Goal: Find specific page/section: Find specific page/section

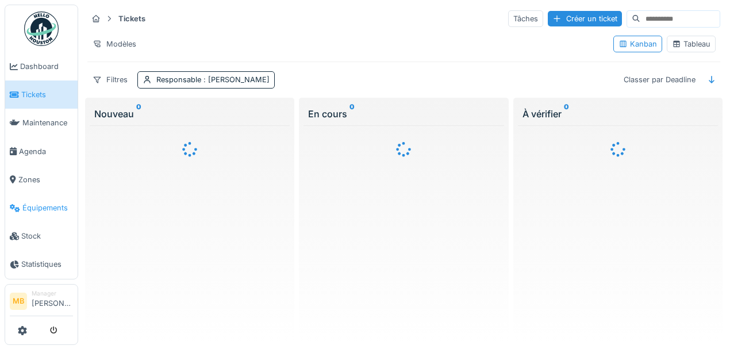
click at [45, 208] on span "Équipements" at bounding box center [47, 207] width 51 height 11
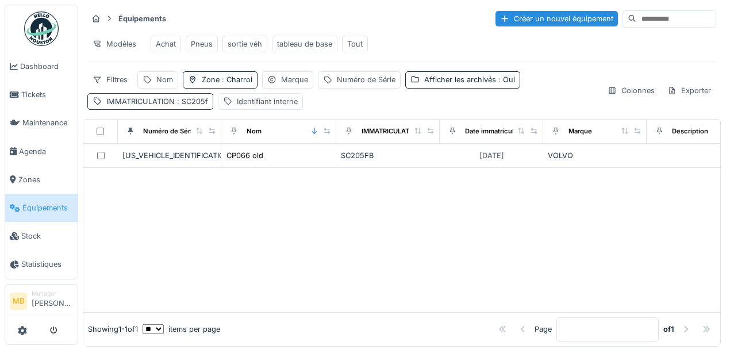
click at [200, 106] on span ": SC205f" at bounding box center [191, 101] width 33 height 9
click at [170, 85] on div "Nom" at bounding box center [164, 79] width 17 height 11
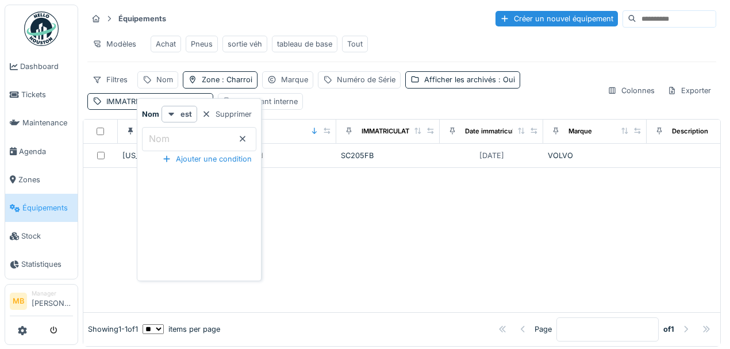
click at [175, 142] on input "Nom" at bounding box center [199, 139] width 114 height 24
type input "*****"
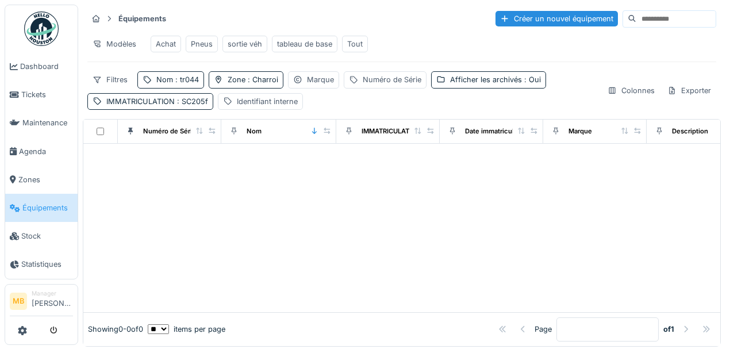
click at [129, 182] on div at bounding box center [401, 228] width 637 height 168
click at [180, 106] on span ": SC205f" at bounding box center [191, 101] width 33 height 9
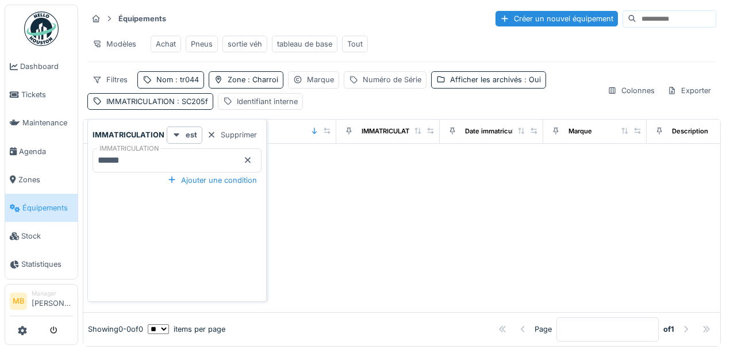
click at [243, 159] on icon at bounding box center [247, 159] width 9 height 7
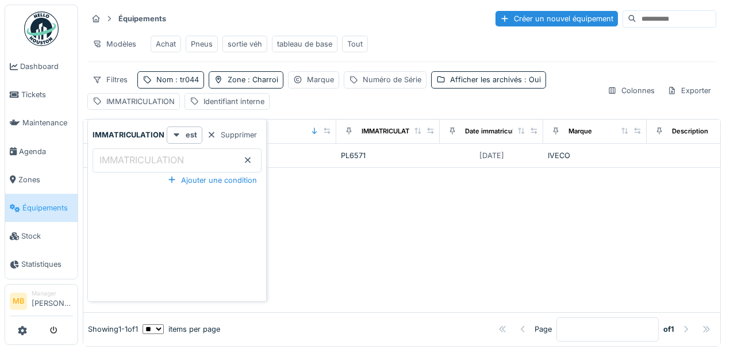
click at [113, 209] on div "IMMATRICULATION est Supprimer IMMATRICULATION Ajouter une condition" at bounding box center [176, 212] width 173 height 172
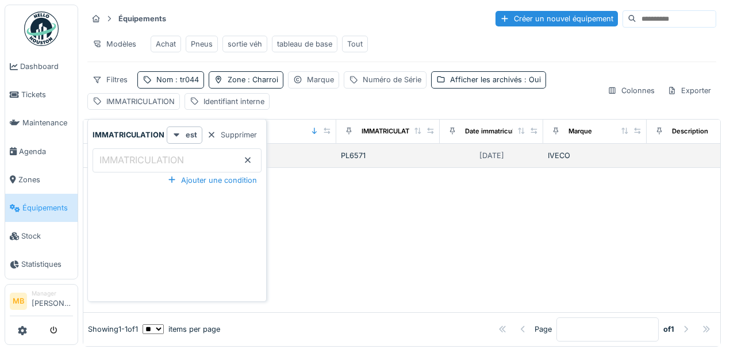
click at [341, 160] on div "PL6571" at bounding box center [388, 155] width 94 height 11
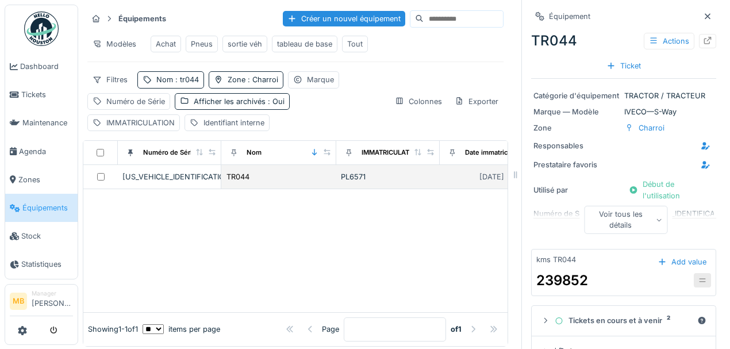
click at [104, 180] on div at bounding box center [100, 176] width 25 height 7
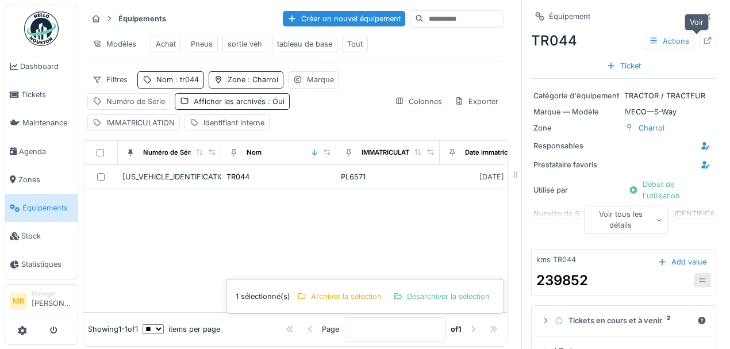
click at [703, 39] on icon at bounding box center [707, 40] width 9 height 7
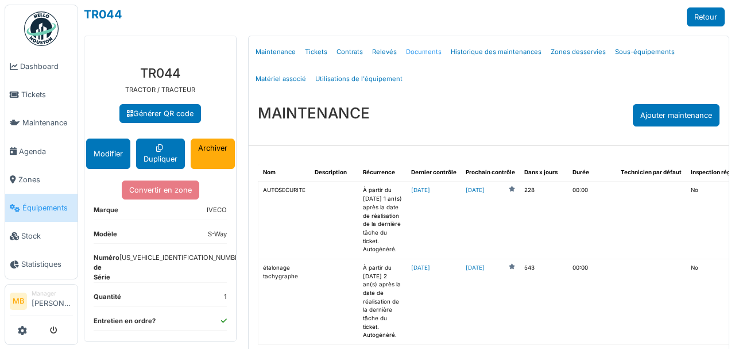
click at [412, 51] on link "Documents" at bounding box center [424, 51] width 45 height 27
click at [413, 51] on link "Documents" at bounding box center [424, 51] width 45 height 27
click at [414, 50] on link "Documents" at bounding box center [424, 51] width 45 height 27
select select "***"
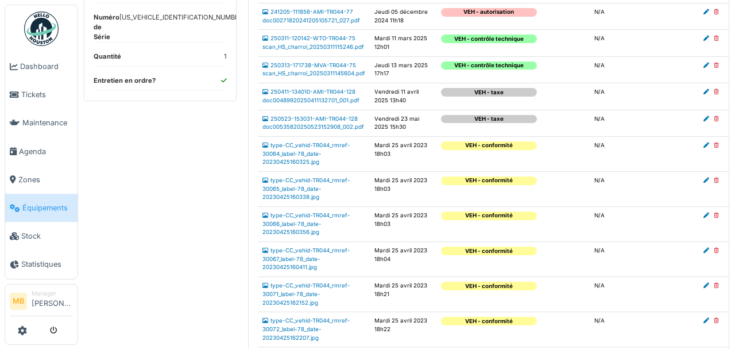
scroll to position [268, 0]
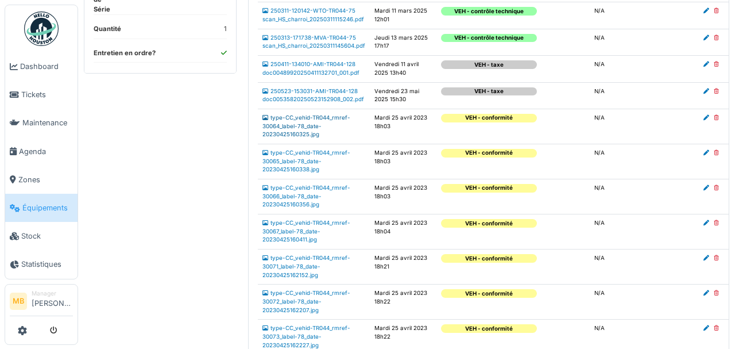
click at [333, 137] on link "type-CC_vehid-TR044_rmref-30064_label-78_date-20230425160325.jpg" at bounding box center [307, 125] width 88 height 23
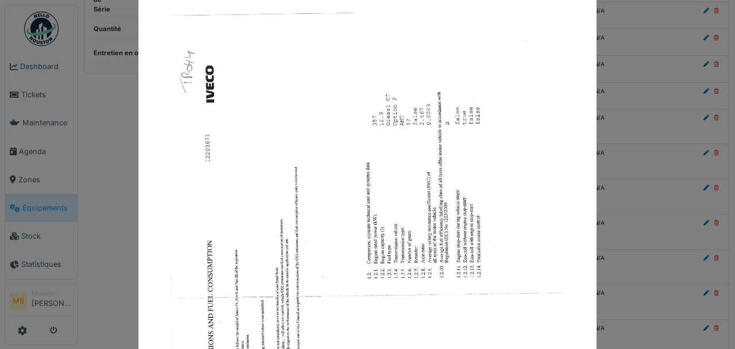
scroll to position [0, 0]
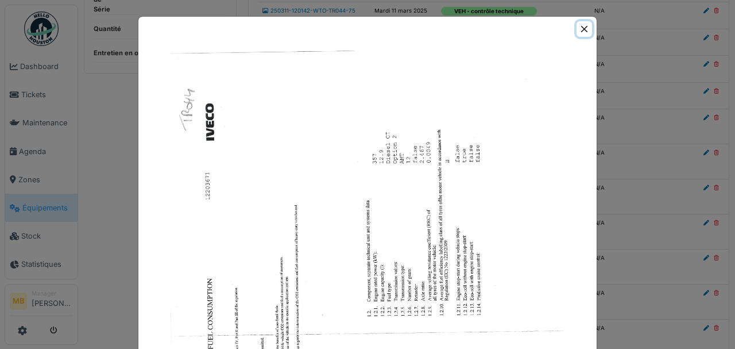
click at [584, 29] on button "Close" at bounding box center [585, 29] width 16 height 16
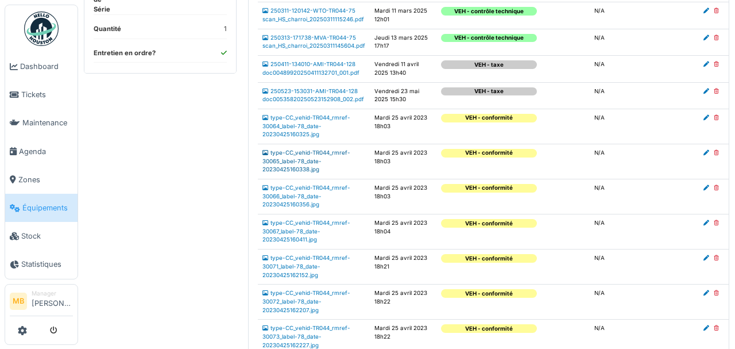
click at [294, 172] on link "type-CC_vehid-TR044_rmref-30065_label-78_date-20230425160338.jpg" at bounding box center [307, 160] width 88 height 23
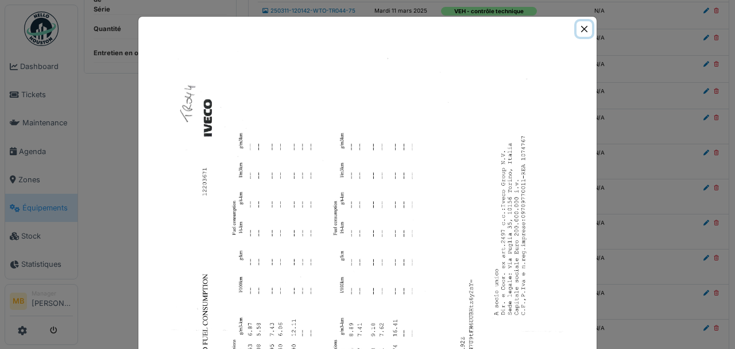
click at [584, 30] on button "Close" at bounding box center [585, 29] width 16 height 16
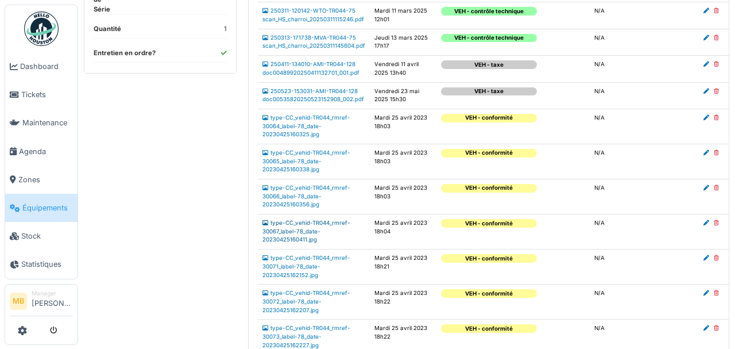
click at [298, 242] on link "type-CC_vehid-TR044_rmref-30067_label-78_date-20230425160411.jpg" at bounding box center [307, 230] width 88 height 23
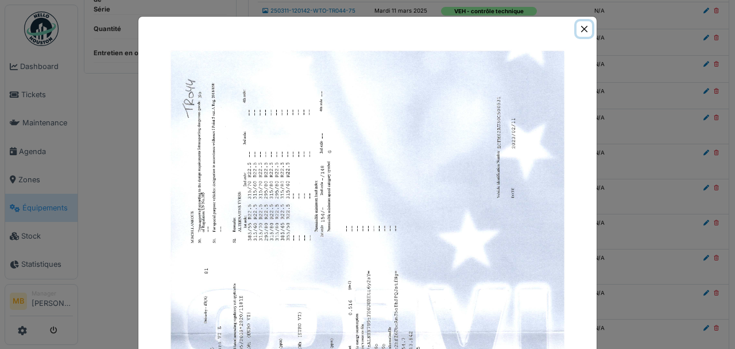
click at [578, 28] on button "Close" at bounding box center [585, 29] width 16 height 16
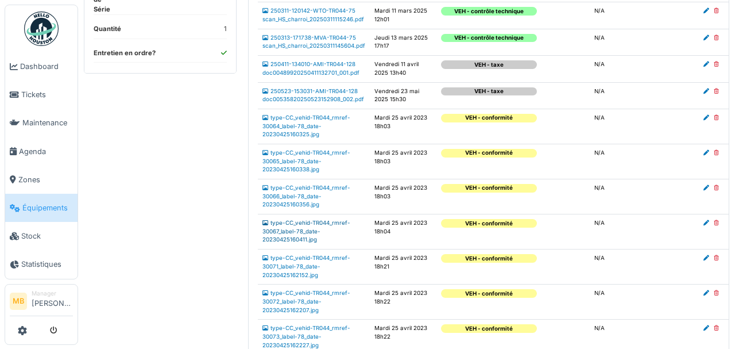
click at [293, 242] on link "type-CC_vehid-TR044_rmref-30067_label-78_date-20230425160411.jpg" at bounding box center [307, 230] width 88 height 23
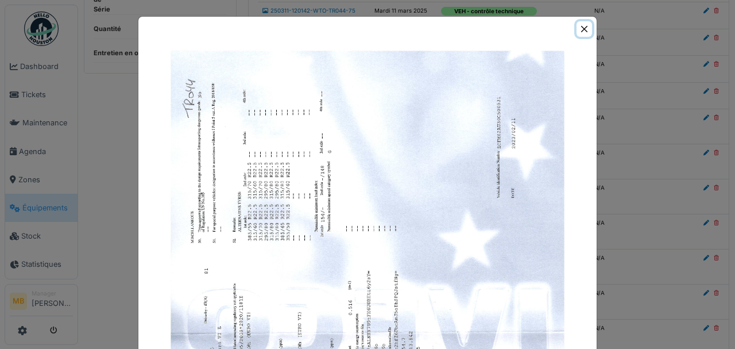
click at [580, 29] on button "Close" at bounding box center [585, 29] width 16 height 16
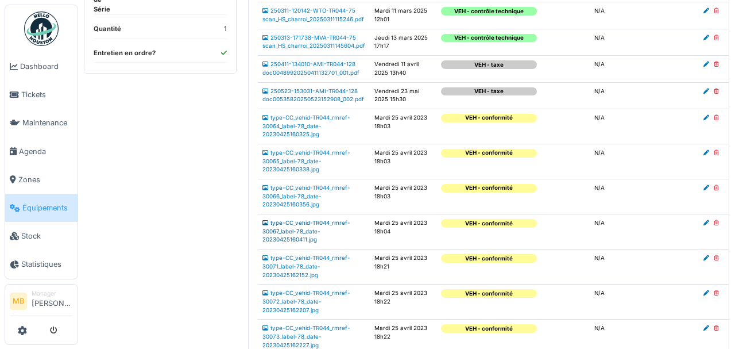
click at [300, 242] on link "type-CC_vehid-TR044_rmref-30067_label-78_date-20230425160411.jpg" at bounding box center [307, 230] width 88 height 23
click at [295, 277] on link "type-CC_vehid-TR044_rmref-30071_label-78_date-20230425162152.jpg" at bounding box center [307, 265] width 88 height 23
click at [301, 319] on td "type-CC_vehid-TR044_rmref-30072_label-78_date-20230425162207.jpg" at bounding box center [314, 301] width 112 height 35
click at [301, 313] on link "type-CC_vehid-TR044_rmref-30072_label-78_date-20230425162207.jpg" at bounding box center [307, 301] width 88 height 23
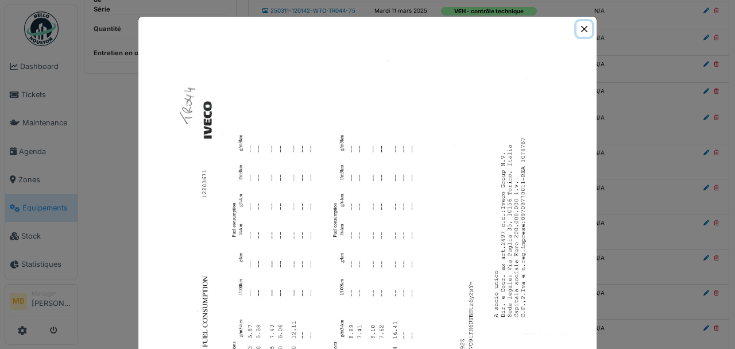
click at [577, 30] on button "Close" at bounding box center [585, 29] width 16 height 16
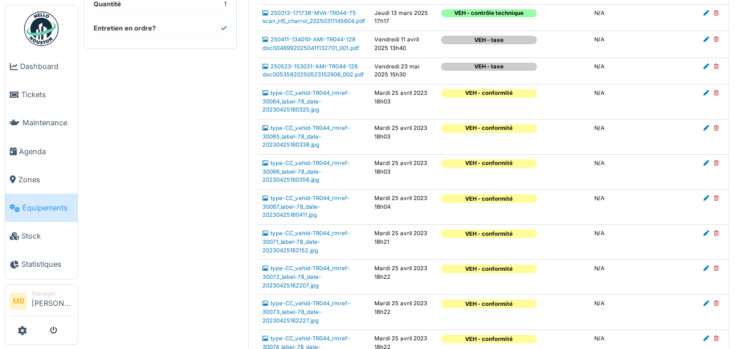
scroll to position [306, 0]
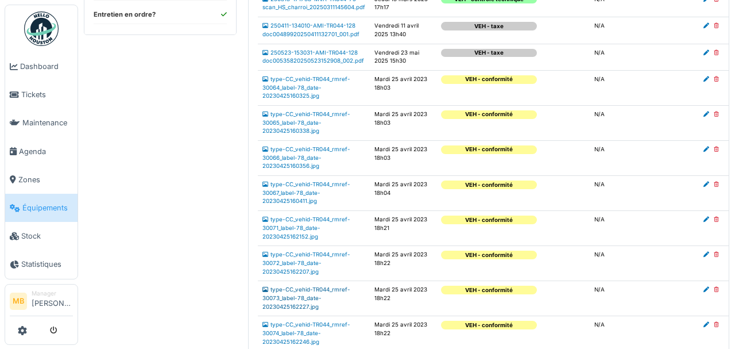
click at [279, 309] on link "type-CC_vehid-TR044_rmref-30073_label-78_date-20230425162227.jpg" at bounding box center [307, 297] width 88 height 23
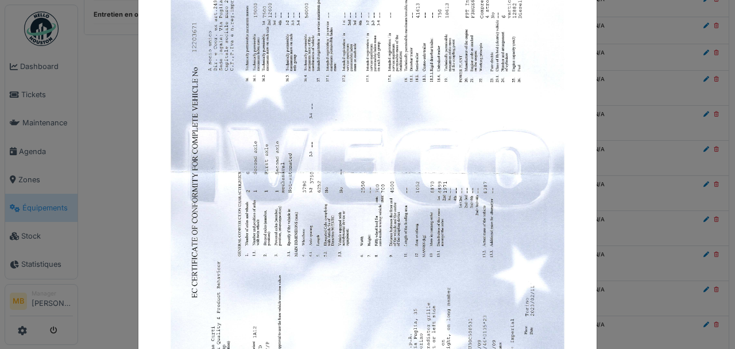
scroll to position [72, 0]
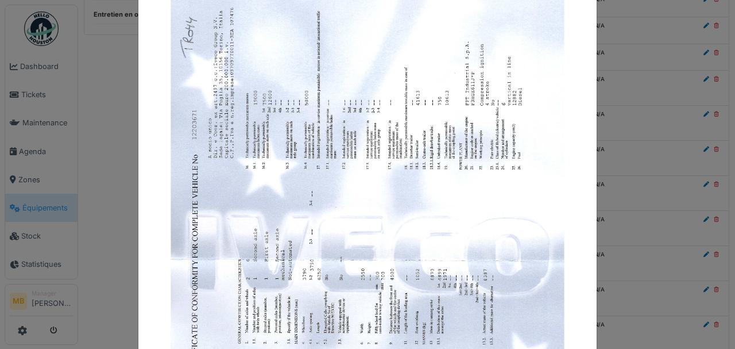
click at [443, 93] on img at bounding box center [367, 258] width 401 height 567
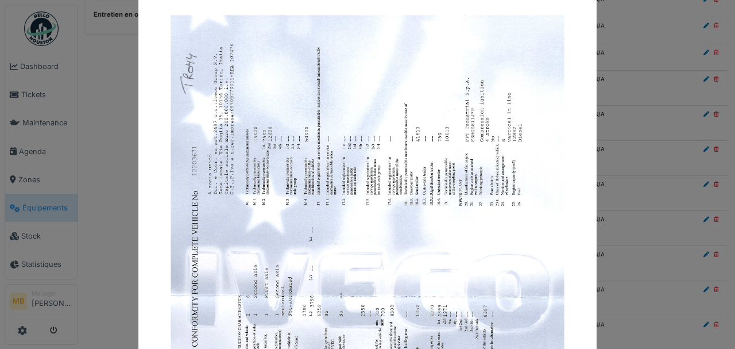
scroll to position [0, 0]
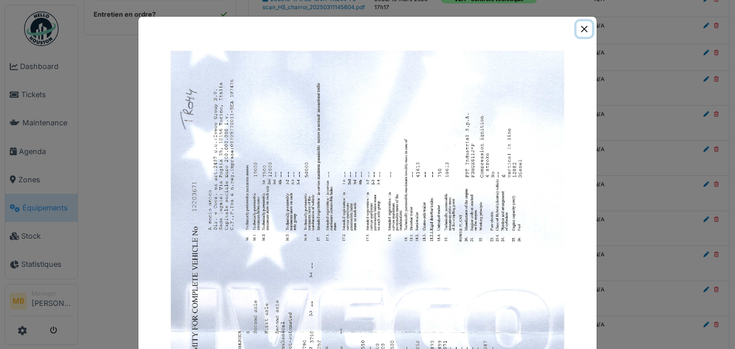
click at [579, 30] on button "Close" at bounding box center [585, 29] width 16 height 16
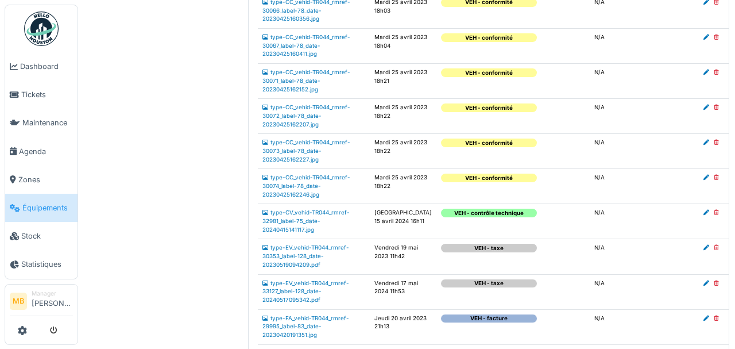
scroll to position [460, 0]
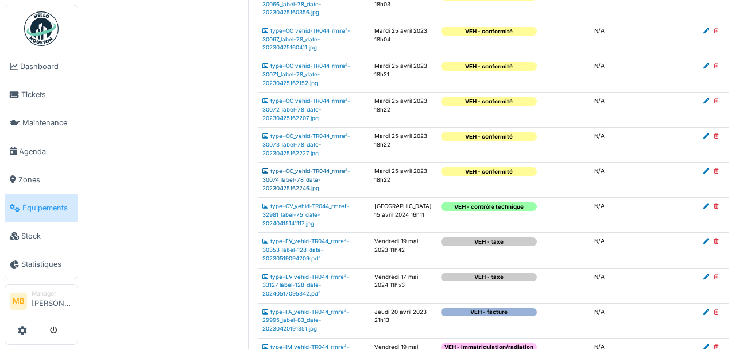
click at [307, 191] on link "type-CC_vehid-TR044_rmref-30074_label-78_date-20230425162246.jpg" at bounding box center [307, 179] width 88 height 23
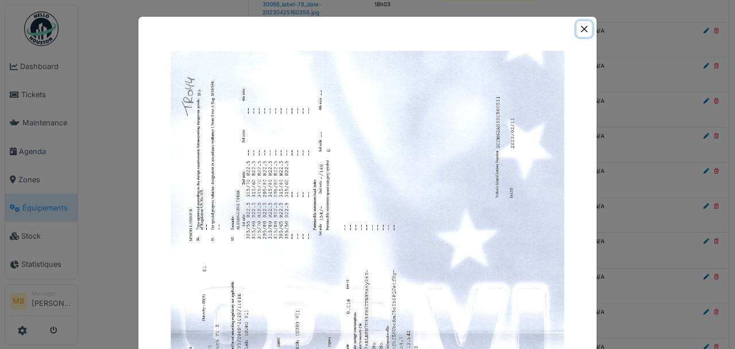
click at [577, 31] on button "Close" at bounding box center [585, 29] width 16 height 16
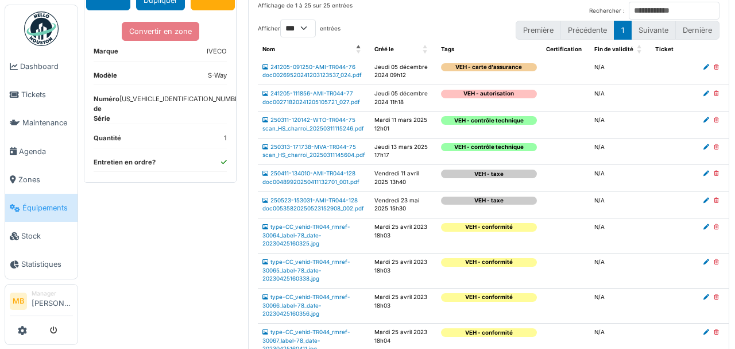
scroll to position [191, 0]
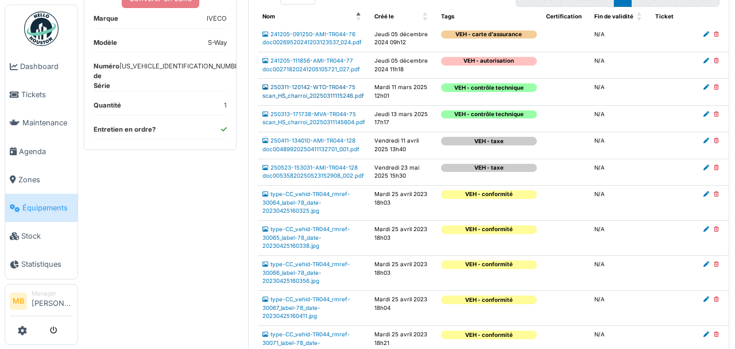
click at [310, 99] on link "250311-120142-WTO-TR044-75 scan_HS_charroi_20250311115246.pdf" at bounding box center [314, 91] width 102 height 15
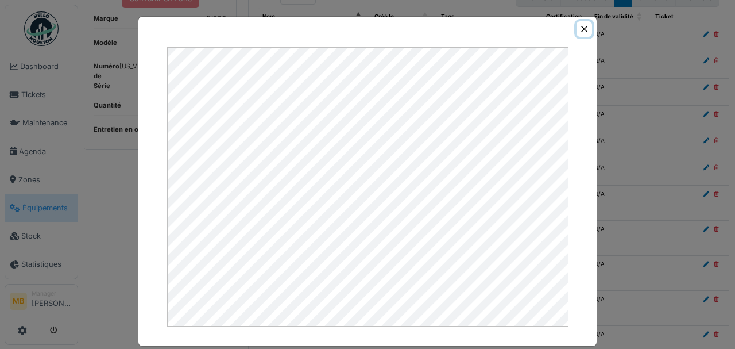
click at [579, 30] on button "Close" at bounding box center [585, 29] width 16 height 16
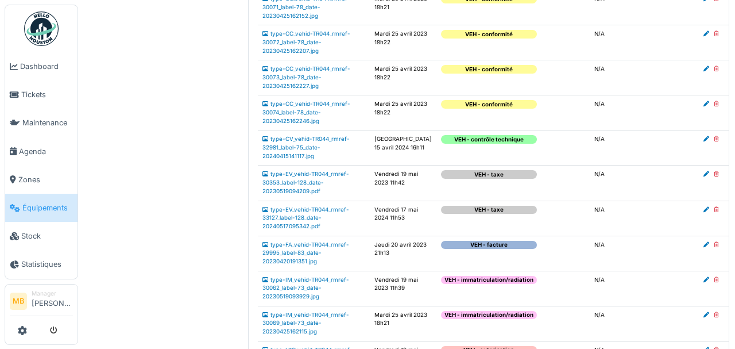
scroll to position [574, 0]
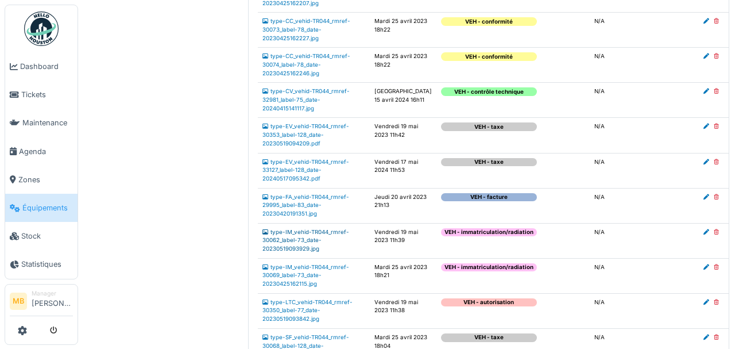
click at [308, 252] on link "type-IM_vehid-TR044_rmref-30062_label-73_date-20230519093929.jpg" at bounding box center [306, 240] width 87 height 23
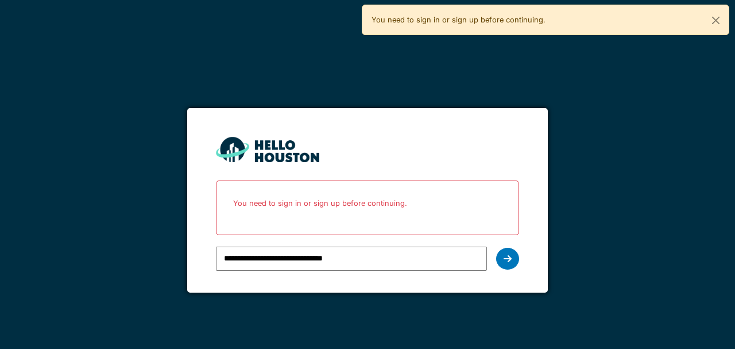
click at [504, 257] on icon at bounding box center [508, 258] width 8 height 9
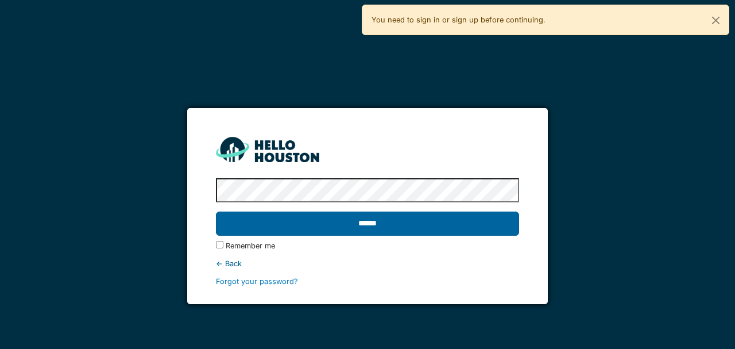
click at [396, 216] on input "******" at bounding box center [367, 223] width 303 height 24
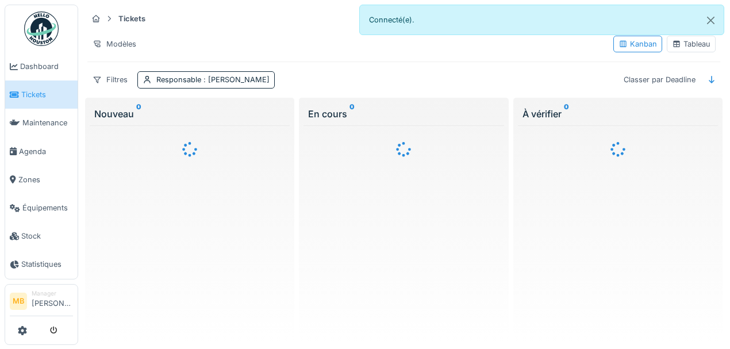
click at [38, 209] on div at bounding box center [365, 174] width 730 height 349
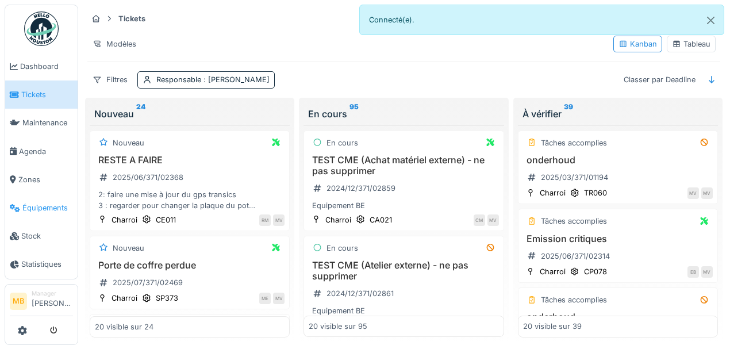
click at [55, 206] on span "Équipements" at bounding box center [47, 207] width 51 height 11
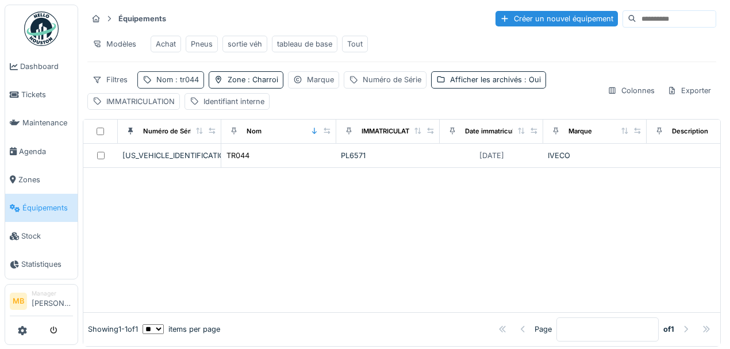
click at [192, 88] on div "Nom : tr044" at bounding box center [170, 79] width 67 height 17
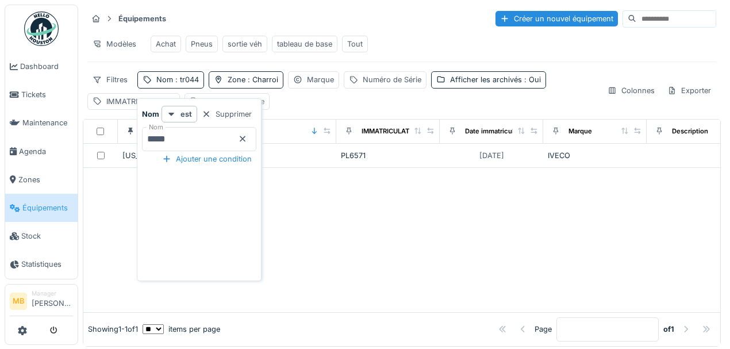
click at [247, 142] on div at bounding box center [242, 139] width 9 height 11
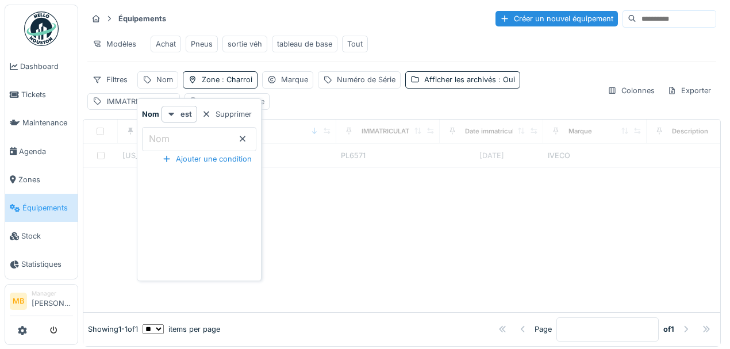
click at [200, 133] on input "Nom" at bounding box center [199, 139] width 114 height 24
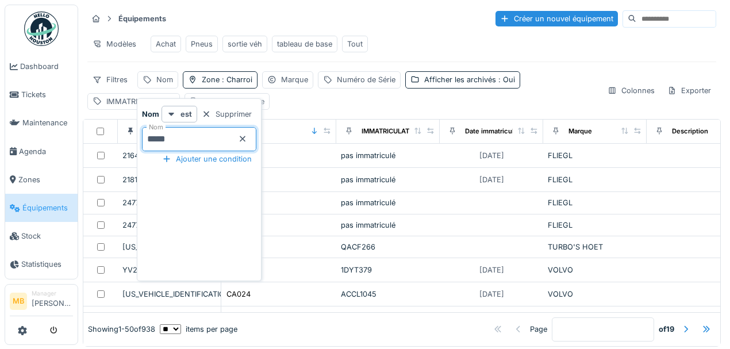
type input "*****"
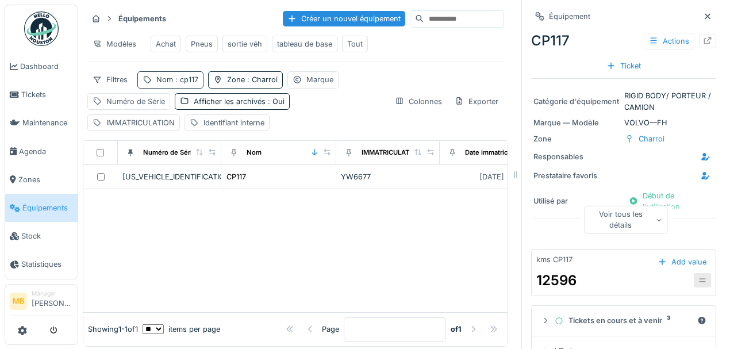
click at [173, 82] on span ": cp117" at bounding box center [185, 79] width 25 height 9
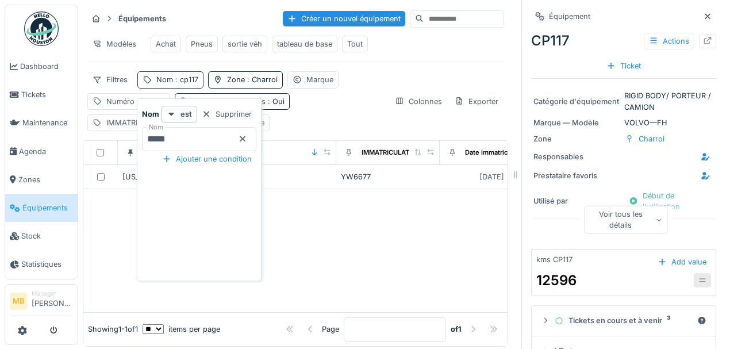
click at [194, 85] on div "Nom : cp117" at bounding box center [177, 79] width 42 height 11
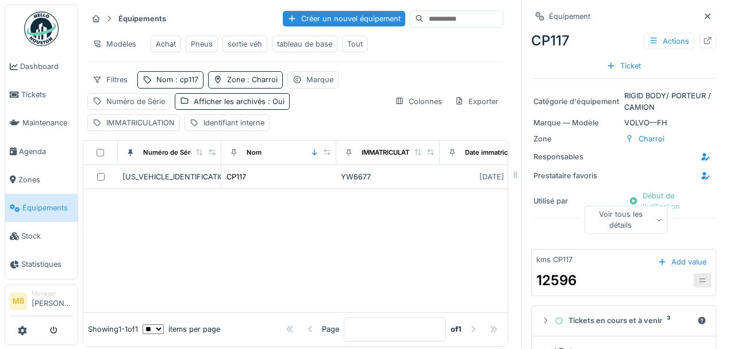
click at [699, 20] on div at bounding box center [707, 16] width 17 height 14
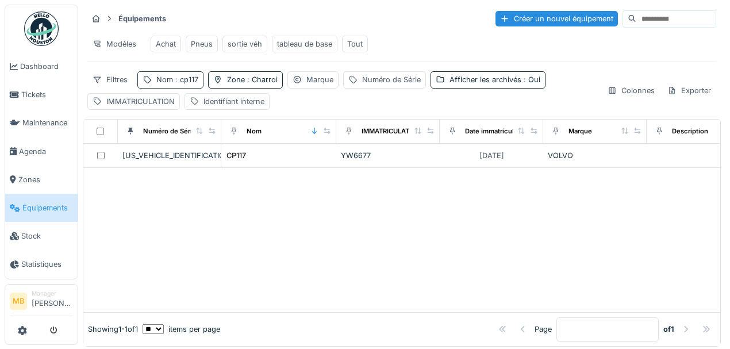
click at [179, 84] on span ": cp117" at bounding box center [185, 79] width 25 height 9
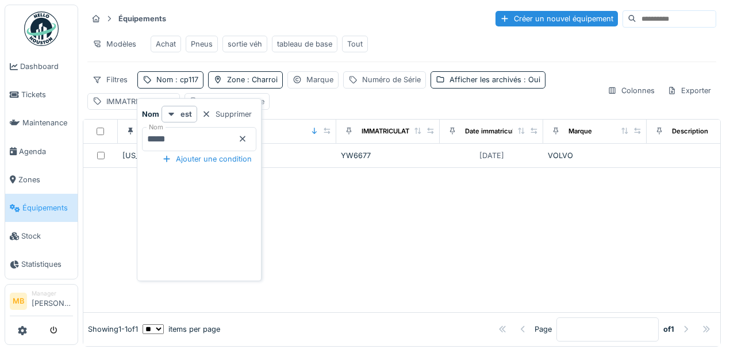
click at [247, 140] on icon at bounding box center [242, 138] width 9 height 7
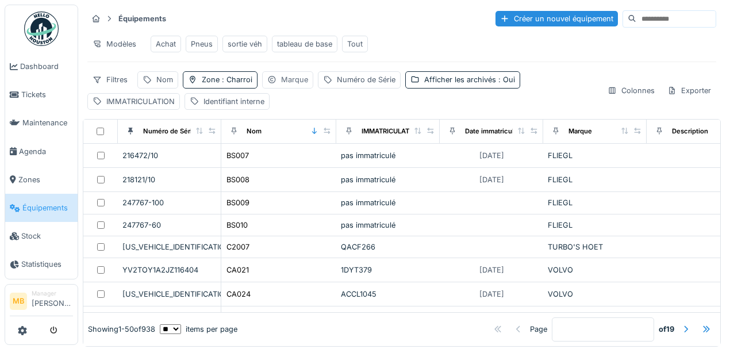
click at [295, 84] on div "Marque" at bounding box center [294, 79] width 27 height 11
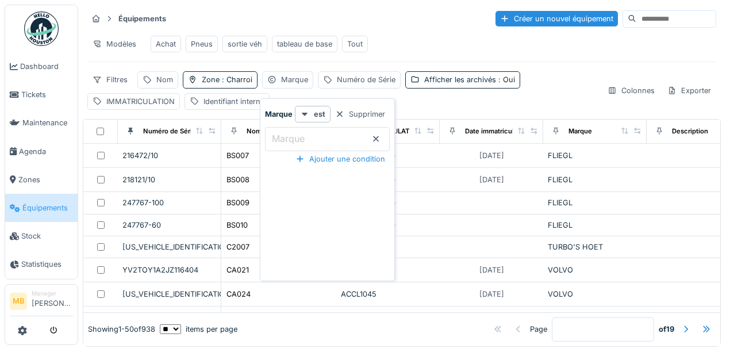
click at [285, 138] on label "Marque" at bounding box center [287, 139] width 37 height 14
click at [285, 138] on input "Marque" at bounding box center [327, 139] width 125 height 24
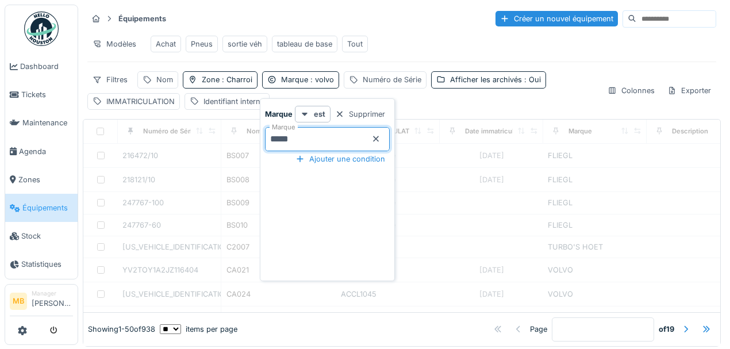
type input "*****"
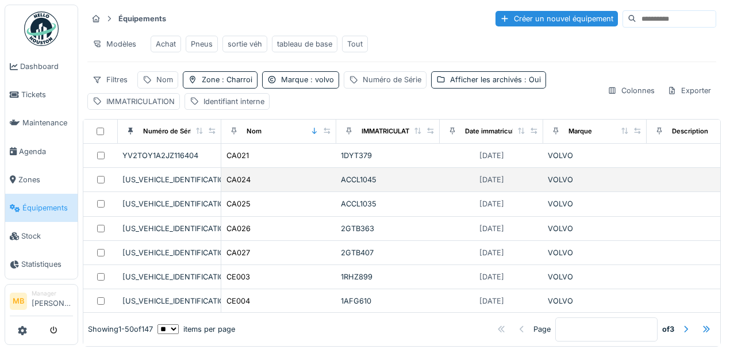
click at [411, 180] on div "ACCL1045" at bounding box center [388, 179] width 94 height 11
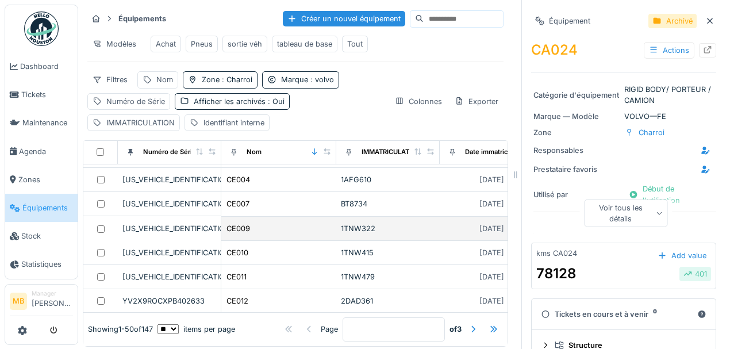
scroll to position [191, 0]
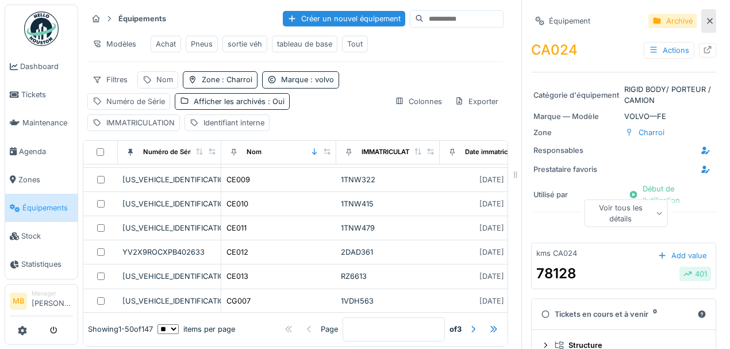
click at [705, 24] on icon at bounding box center [709, 20] width 9 height 7
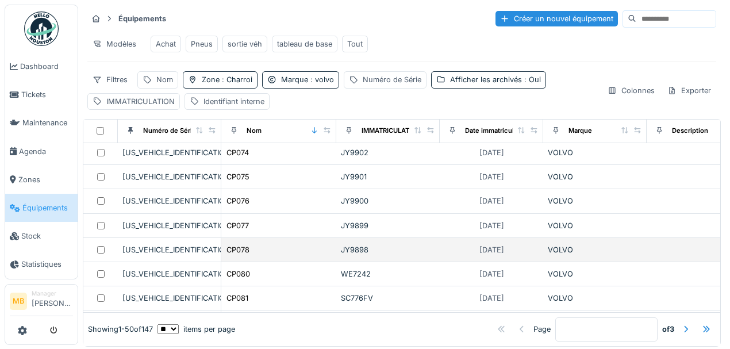
scroll to position [8, 0]
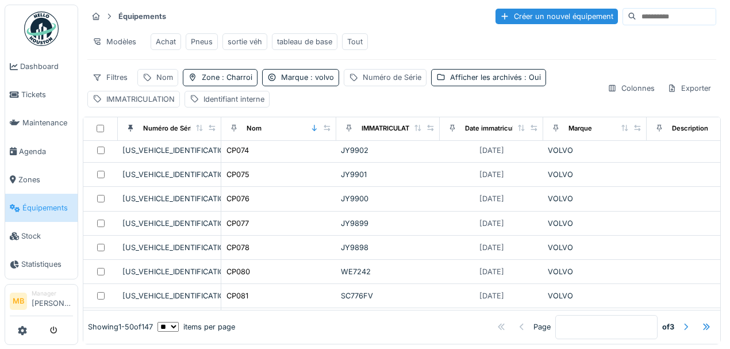
click at [681, 321] on div at bounding box center [685, 326] width 9 height 11
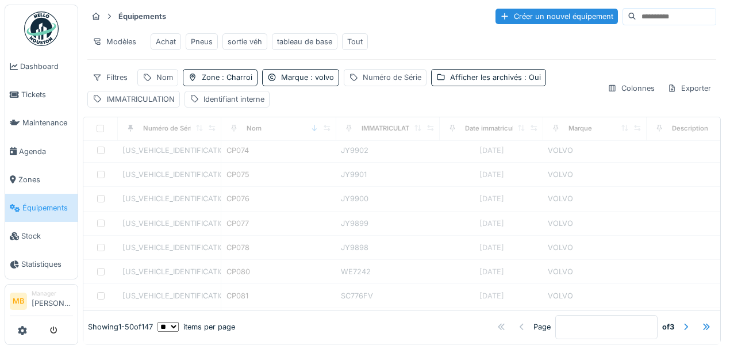
type input "*"
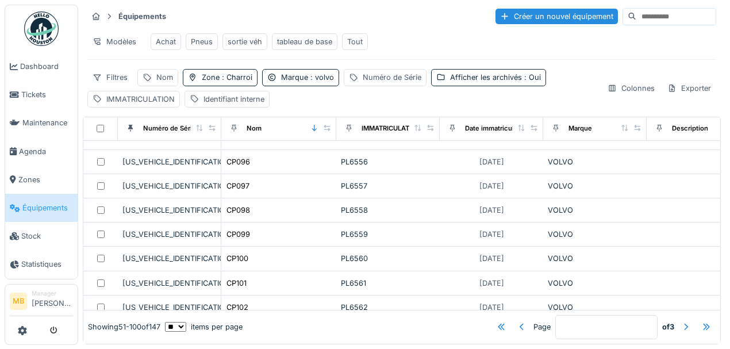
scroll to position [191, 0]
